Goal: Navigation & Orientation: Go to known website

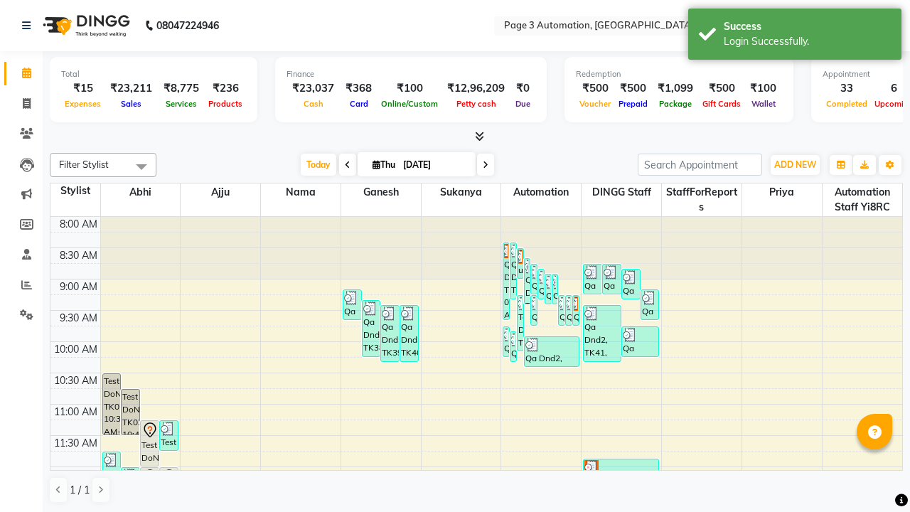
scroll to position [1, 0]
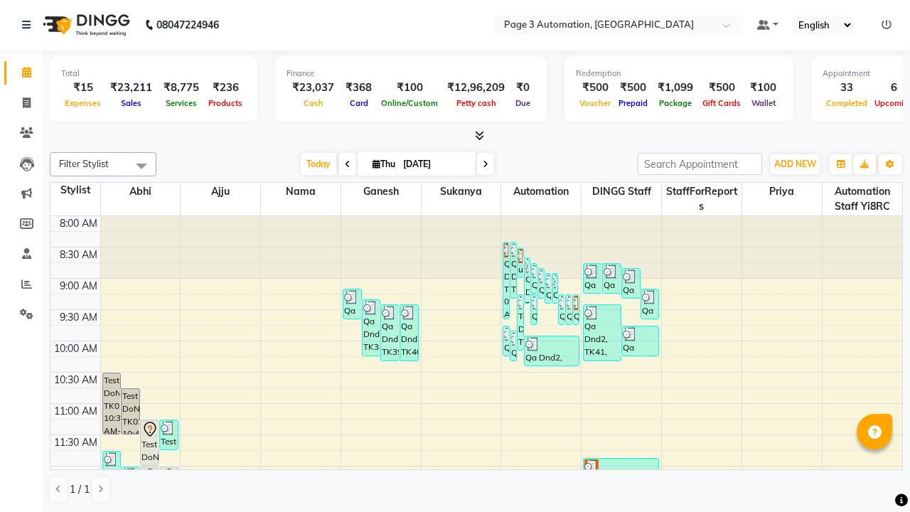
click at [886, 24] on icon at bounding box center [886, 25] width 10 height 10
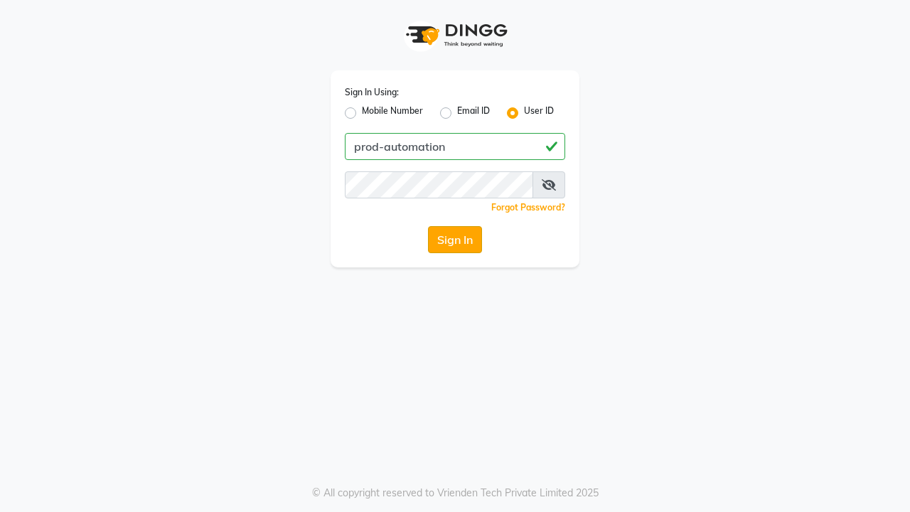
click at [455, 240] on button "Sign In" at bounding box center [455, 239] width 54 height 27
